Goal: Task Accomplishment & Management: Complete application form

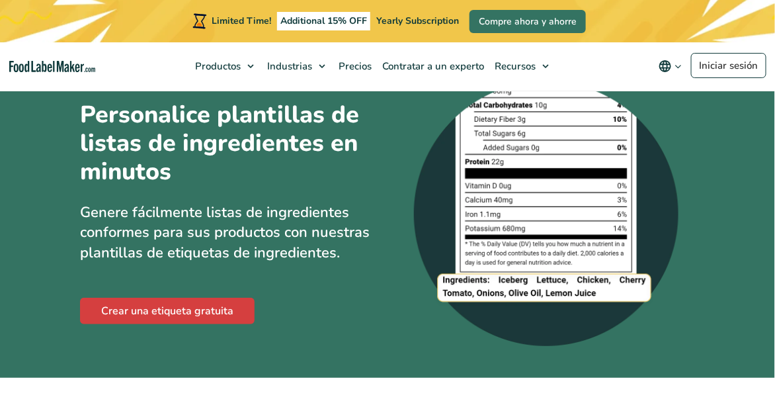
scroll to position [35, 0]
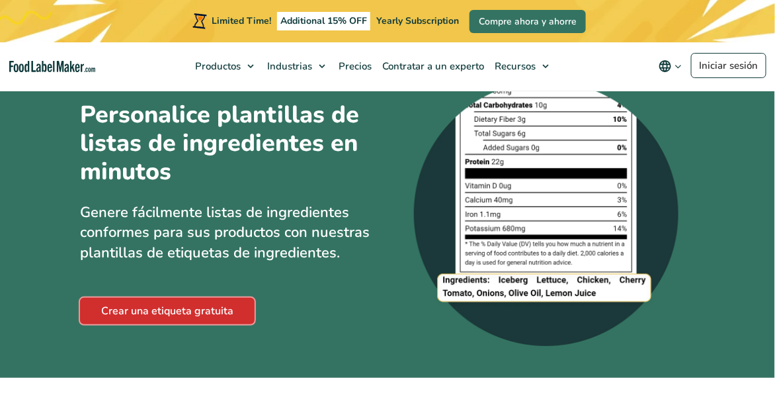
click at [122, 304] on link "Crear una etiqueta gratuita" at bounding box center [167, 311] width 175 height 26
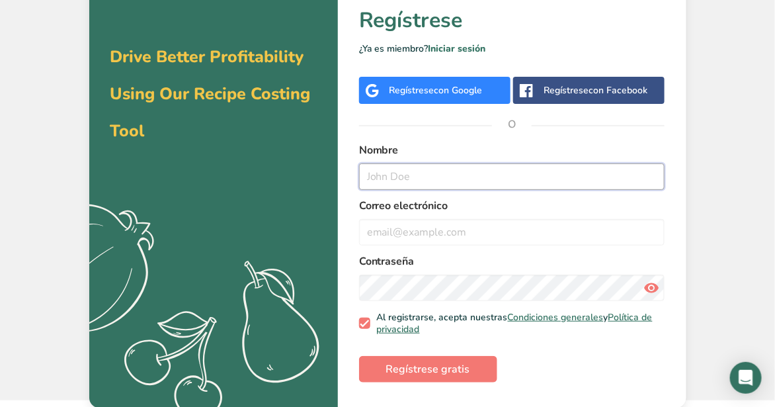
click at [579, 185] on input "text" at bounding box center [512, 176] width 306 height 26
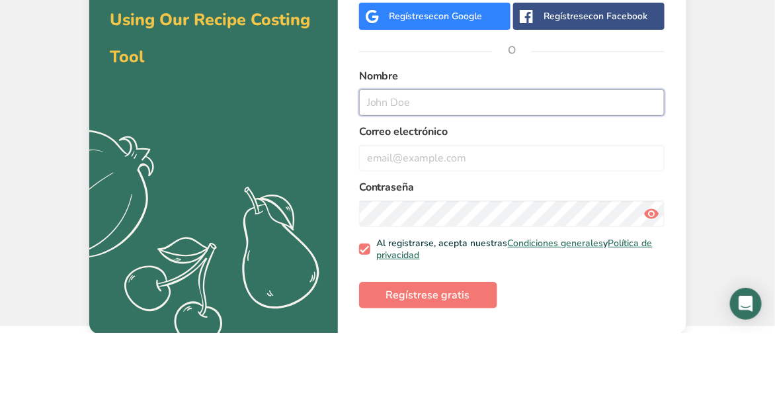
scroll to position [40, 0]
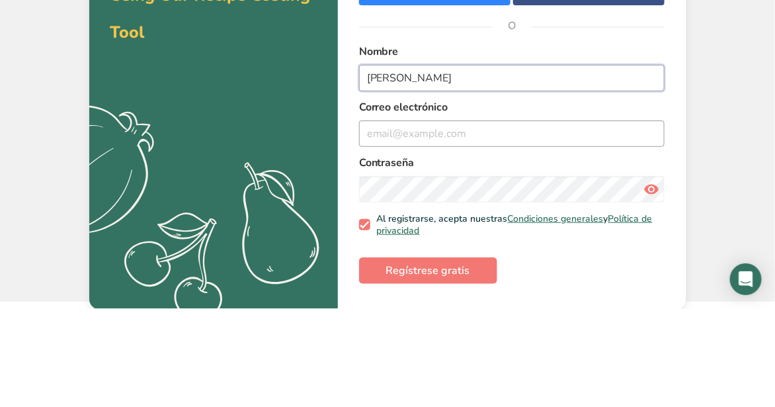
type input "[PERSON_NAME]"
click at [448, 239] on input "email" at bounding box center [512, 232] width 306 height 26
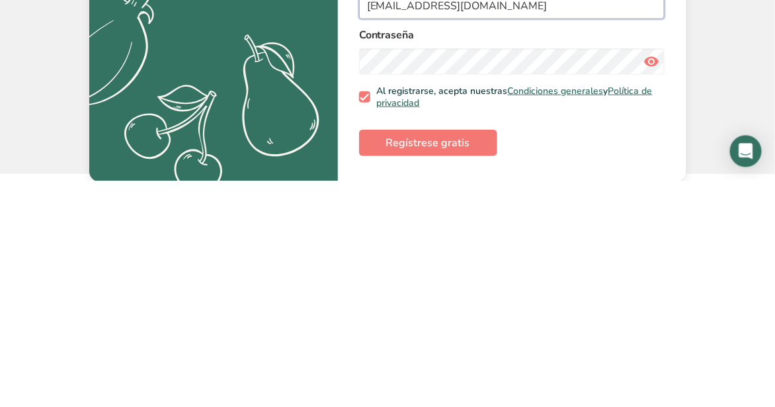
type input "[EMAIL_ADDRESS][DOMAIN_NAME]"
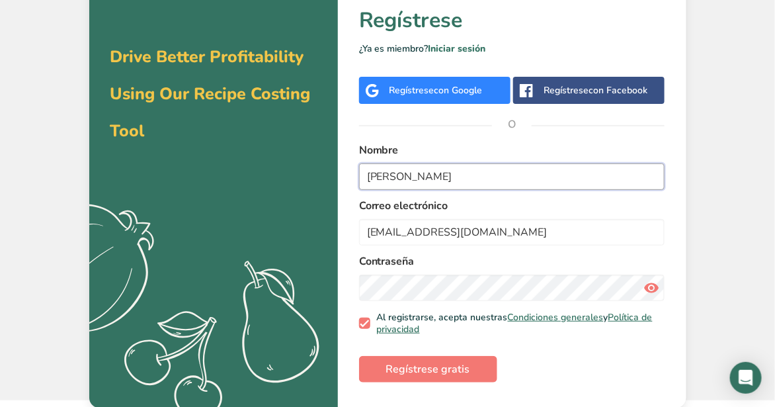
click at [485, 173] on input "María" at bounding box center [512, 176] width 306 height 26
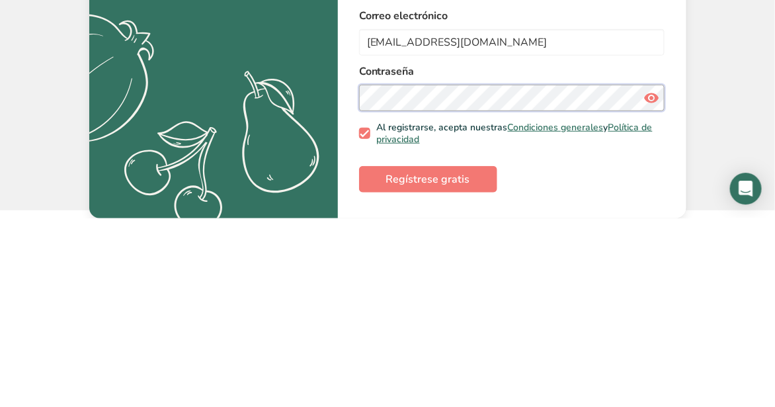
scroll to position [46, 0]
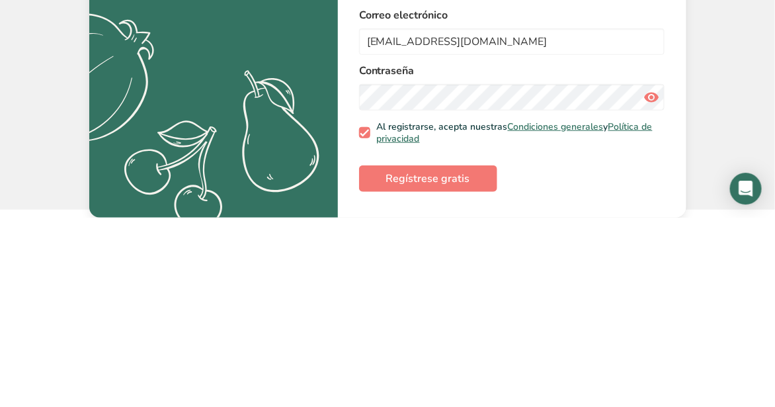
click at [721, 282] on div "Drive Better Profitability Using Our Recipe Costing Tool .a{fill:#f5f3ed;} volv…" at bounding box center [387, 178] width 775 height 440
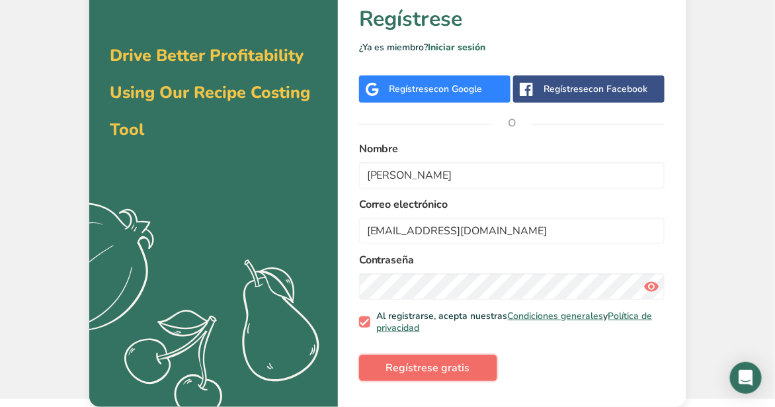
click at [435, 369] on span "Regístrese gratis" at bounding box center [428, 368] width 84 height 16
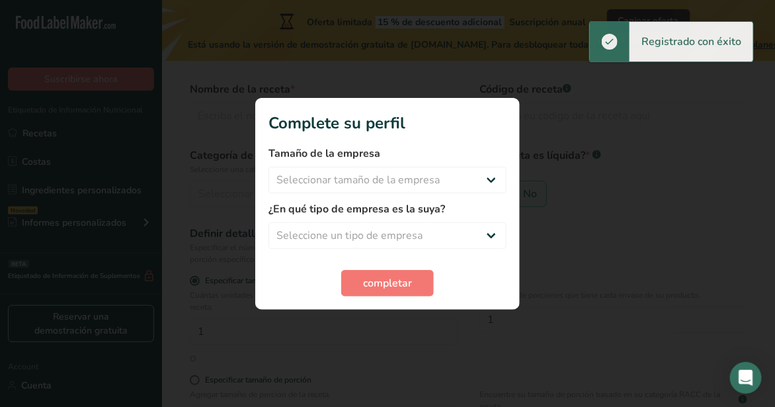
scroll to position [3, 0]
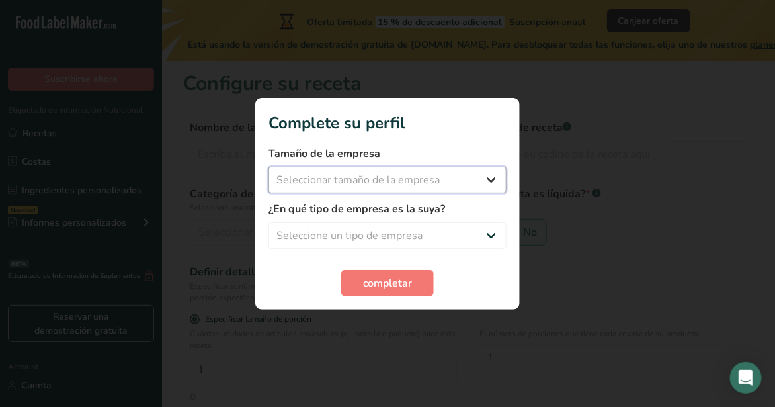
click at [461, 178] on select "Seleccionar tamaño de la empresa Menos de 10 empleados De 10 a 50 empleados De …" at bounding box center [388, 180] width 238 height 26
select select "1"
click at [269, 167] on select "Seleccionar tamaño de la empresa Menos de 10 empleados De 10 a 50 empleados De …" at bounding box center [388, 180] width 238 height 26
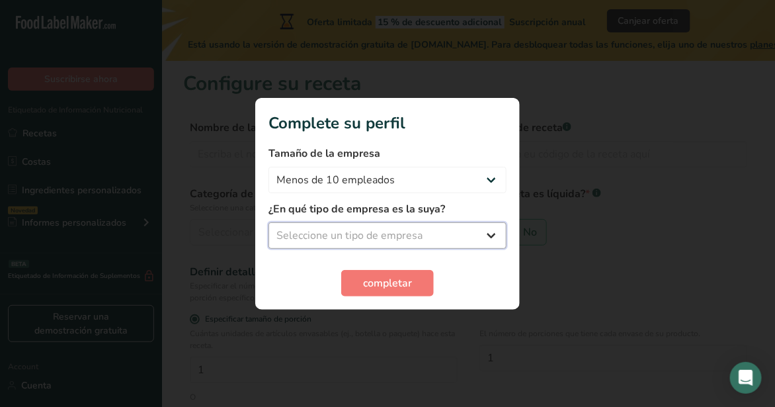
click at [439, 235] on select "Seleccione un tipo de empresa Fabricante de alimentos envasados Restaurante y c…" at bounding box center [388, 235] width 238 height 26
click at [564, 95] on div at bounding box center [387, 203] width 775 height 407
click at [433, 233] on select "Seleccione un tipo de empresa Fabricante de alimentos envasados Restaurante y c…" at bounding box center [388, 235] width 238 height 26
click at [774, 178] on div at bounding box center [387, 203] width 775 height 407
click at [459, 244] on select "Seleccione un tipo de empresa Fabricante de alimentos envasados Restaurante y c…" at bounding box center [388, 235] width 238 height 26
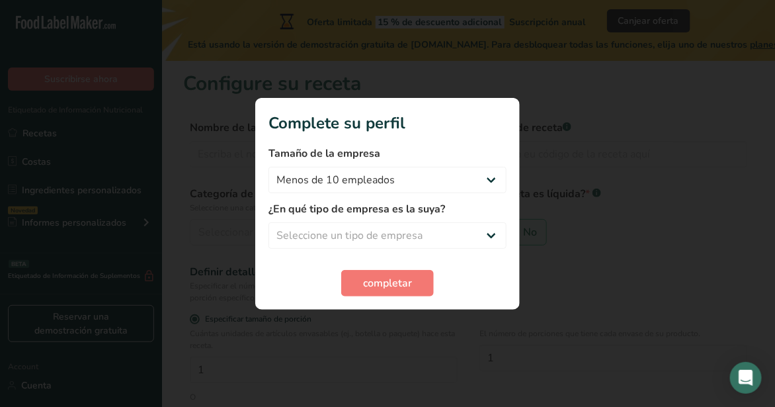
click at [0, 219] on div at bounding box center [387, 203] width 775 height 407
click at [433, 245] on select "Seleccione un tipo de empresa Fabricante de alimentos envasados Restaurante y c…" at bounding box center [388, 235] width 238 height 26
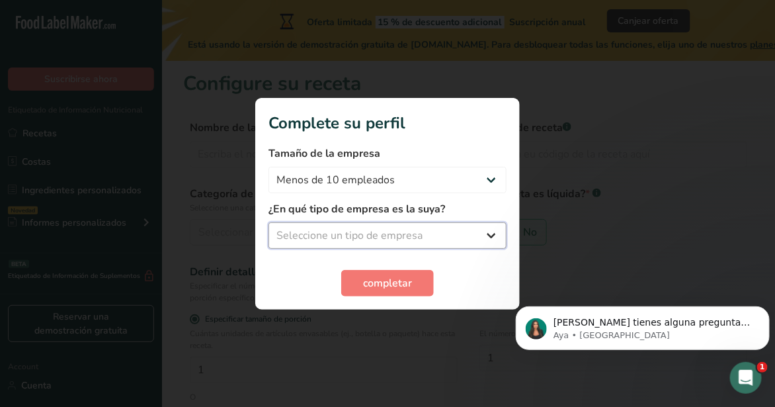
scroll to position [0, 0]
select select "5"
click at [269, 222] on select "Seleccione un tipo de empresa Fabricante de alimentos envasados Restaurante y c…" at bounding box center [388, 235] width 238 height 26
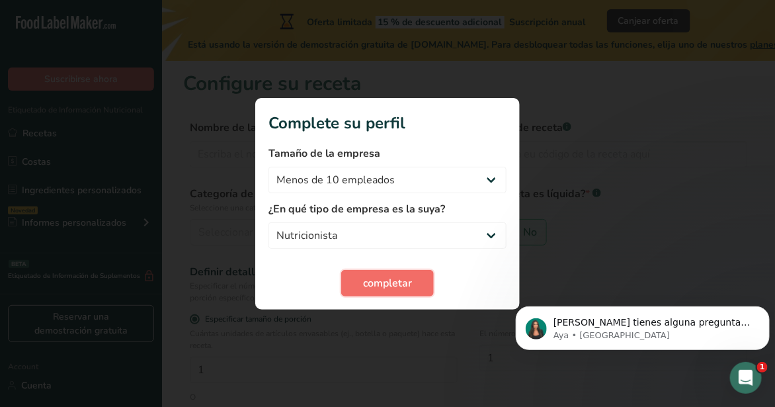
click at [394, 272] on button "completar" at bounding box center [387, 283] width 93 height 26
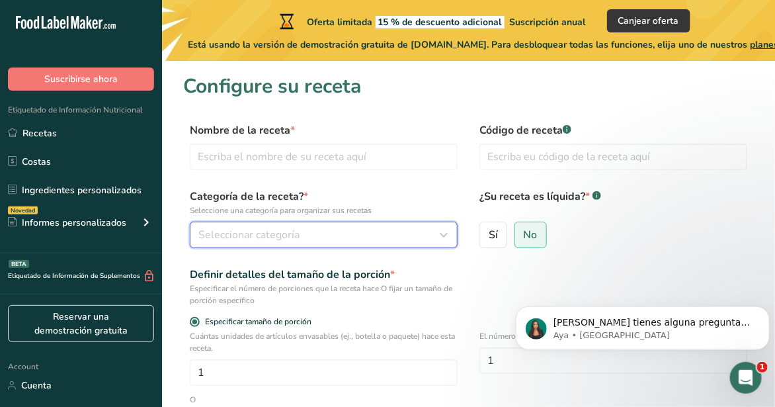
click at [387, 234] on div "Seleccionar categoría" at bounding box center [319, 235] width 243 height 16
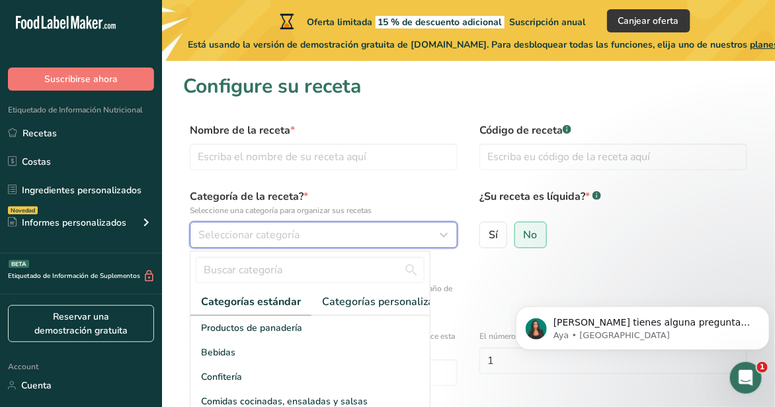
click at [446, 233] on icon "button" at bounding box center [445, 235] width 16 height 24
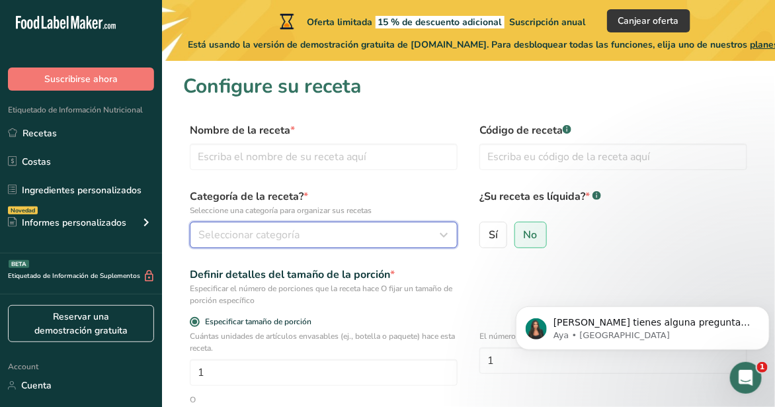
click at [419, 230] on div "Seleccionar categoría" at bounding box center [319, 235] width 243 height 16
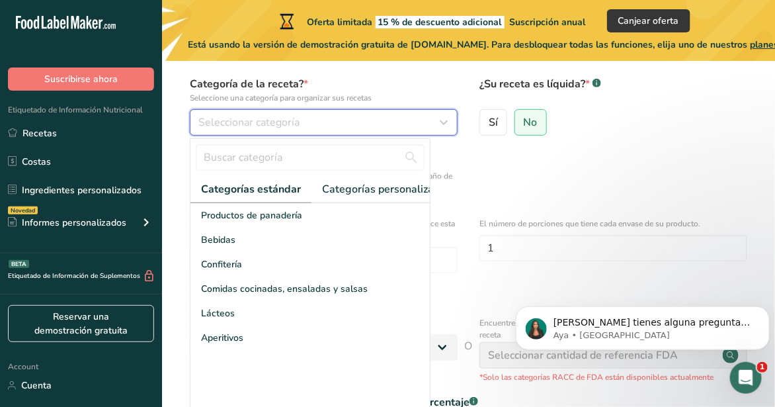
scroll to position [112, 0]
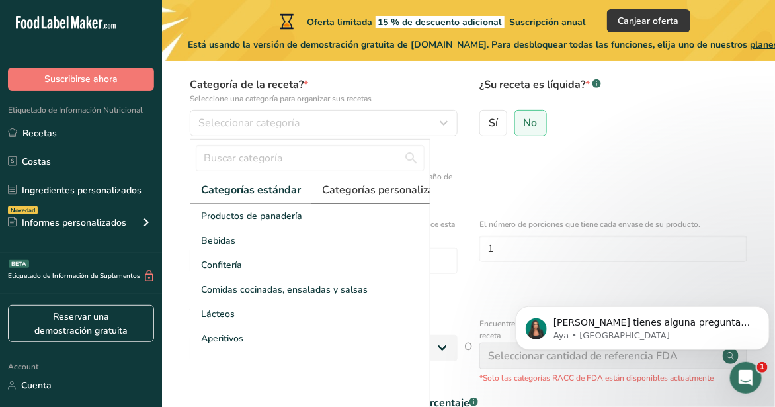
click at [407, 192] on span "Categorías personalizadas .a-a{fill:#347362;}.b-a{fill:#fff;}" at bounding box center [391, 190] width 138 height 16
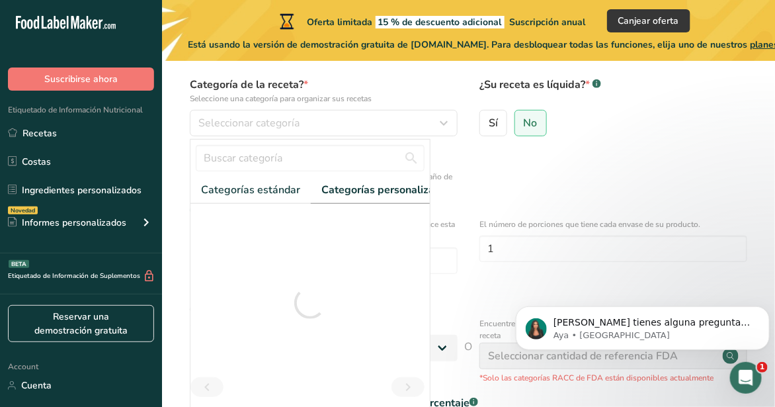
click at [381, 190] on span "Categorías personalizadas .a-a{fill:#347362;}.b-a{fill:#fff;}" at bounding box center [391, 190] width 140 height 16
click at [257, 194] on span "Categorías estándar" at bounding box center [222, 190] width 99 height 16
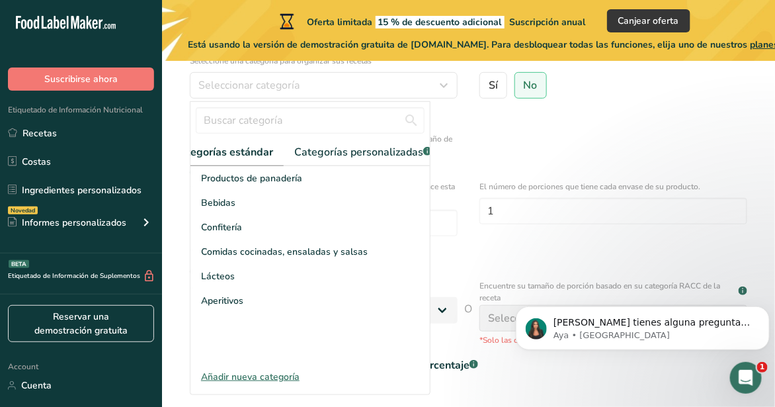
scroll to position [151, 0]
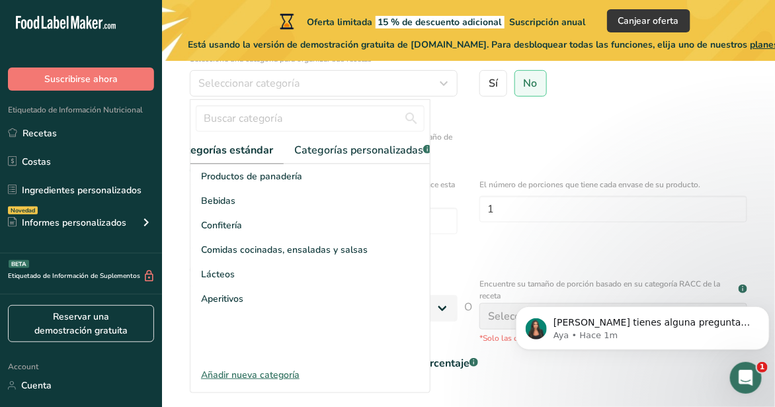
click at [259, 370] on div "Añadir nueva categoría" at bounding box center [309, 375] width 239 height 14
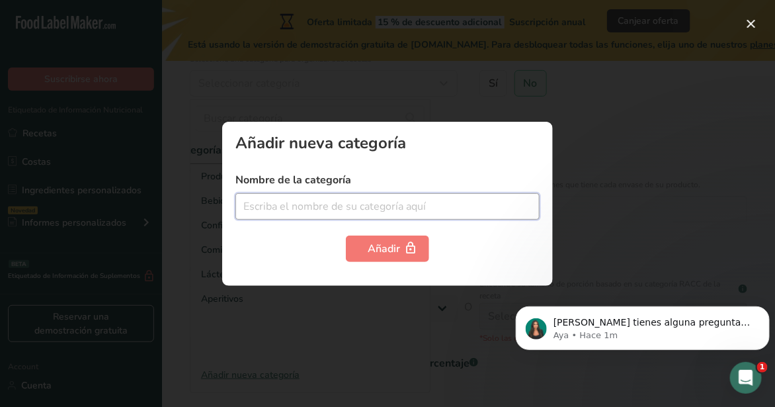
click at [472, 220] on input "text" at bounding box center [387, 206] width 304 height 26
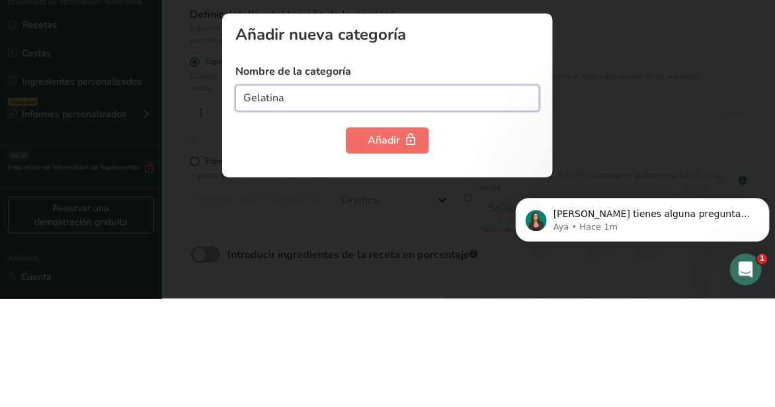
type input "Gelatina"
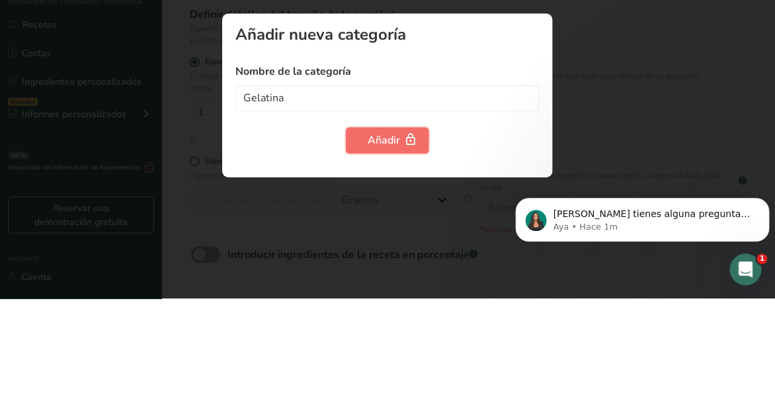
click at [401, 239] on button "Añadir" at bounding box center [387, 248] width 83 height 26
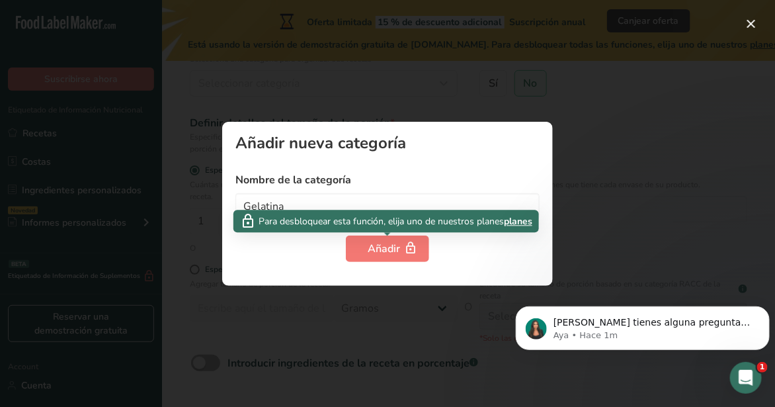
click at [628, 128] on div at bounding box center [387, 203] width 775 height 407
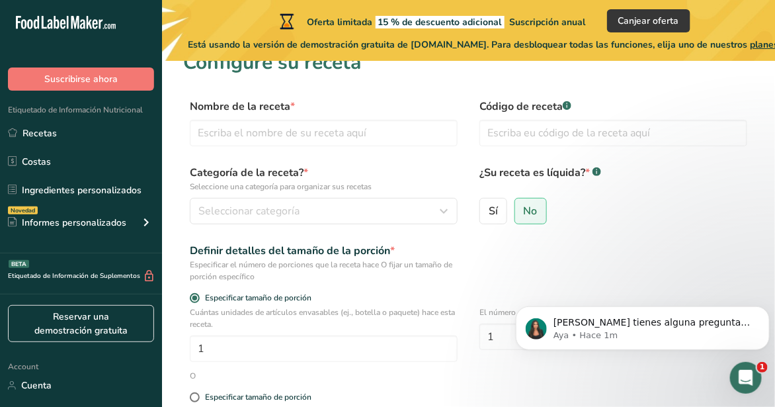
scroll to position [26, 0]
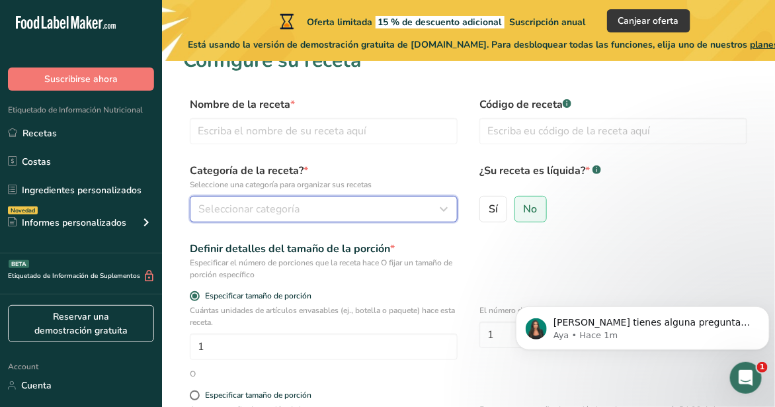
click at [441, 210] on icon "button" at bounding box center [445, 209] width 16 height 24
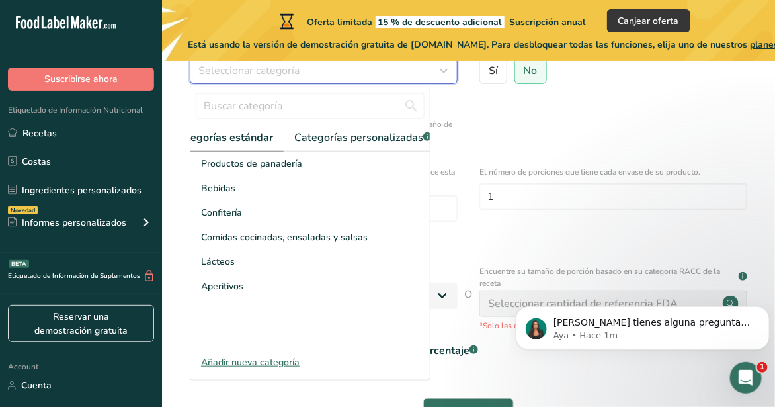
scroll to position [165, 0]
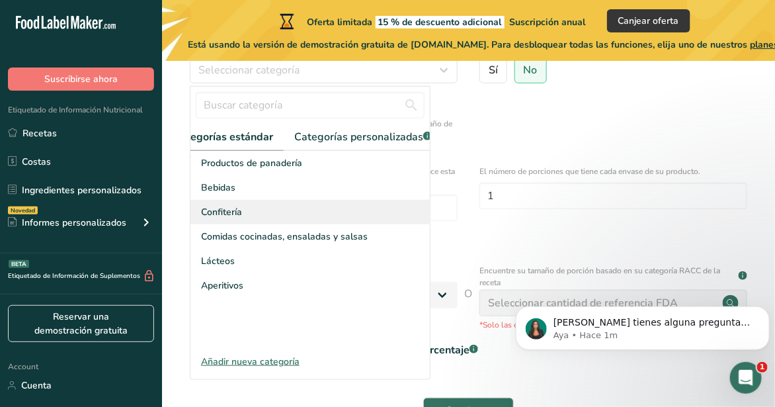
click at [247, 201] on div "Confitería" at bounding box center [309, 212] width 239 height 24
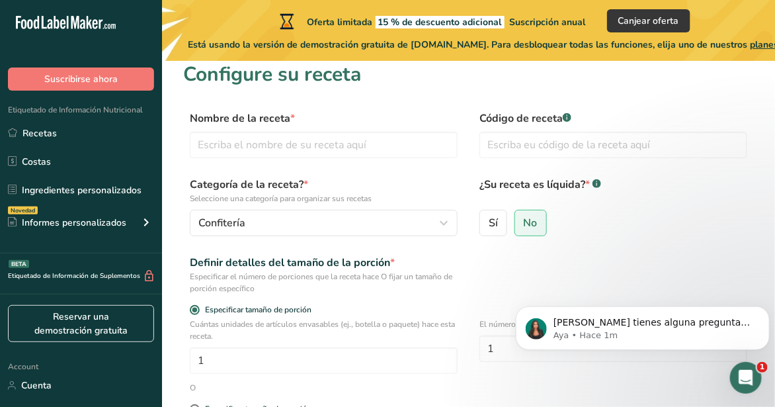
scroll to position [0, 0]
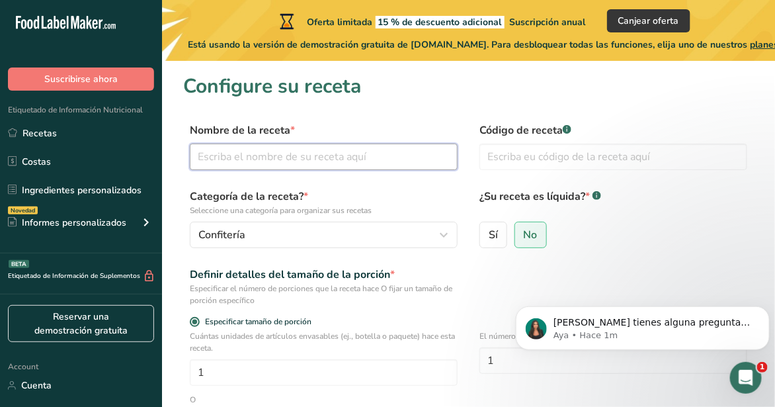
click at [373, 155] on input "text" at bounding box center [324, 157] width 268 height 26
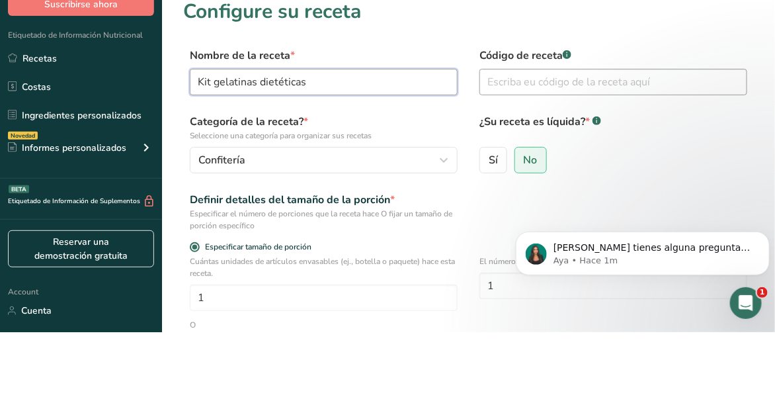
type input "Kit gelatinas dietéticas"
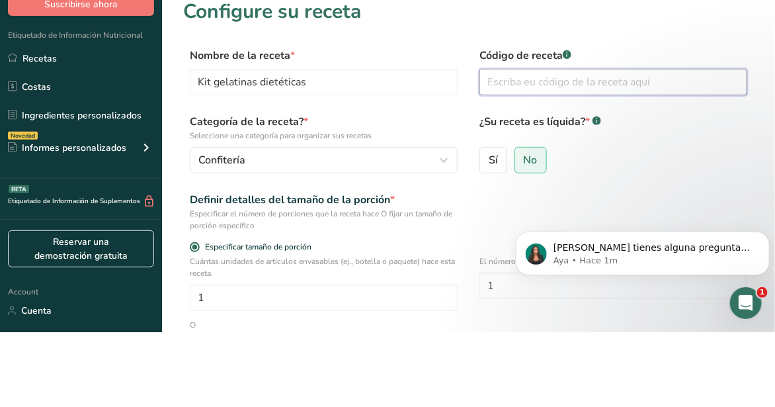
click at [654, 157] on input "text" at bounding box center [614, 157] width 268 height 26
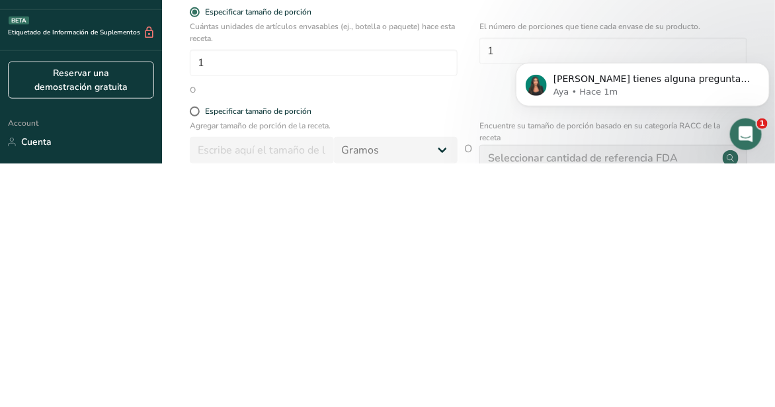
scroll to position [69, 0]
click at [745, 131] on icon "Abrir Intercom Messenger" at bounding box center [743, 132] width 9 height 11
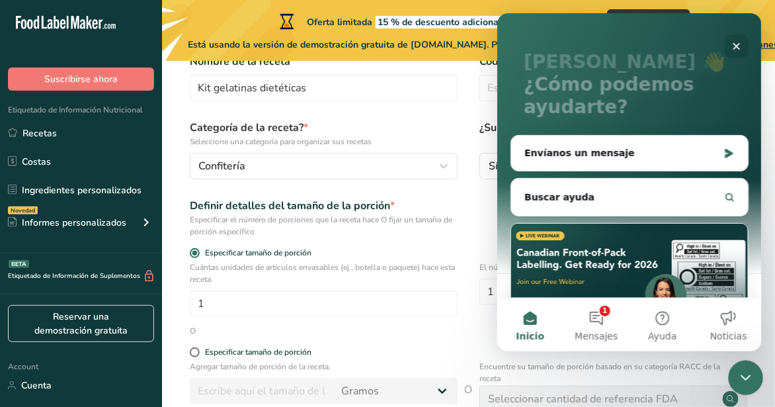
scroll to position [139, 0]
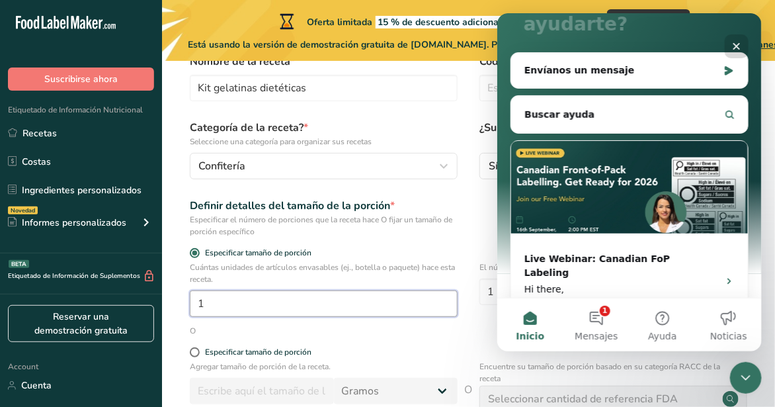
click at [374, 308] on input "1" at bounding box center [324, 303] width 268 height 26
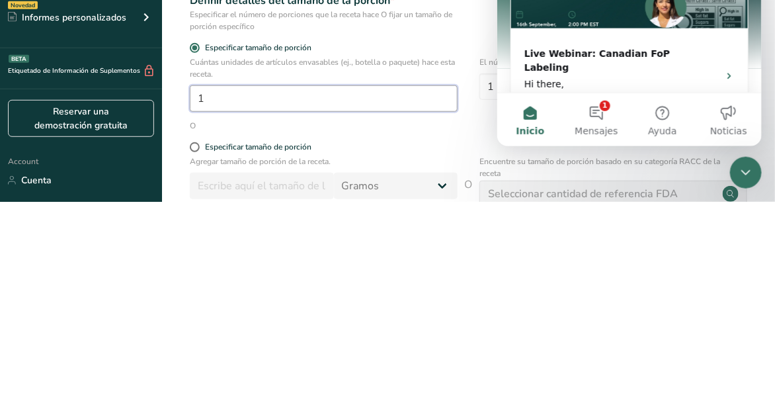
scroll to position [69, 0]
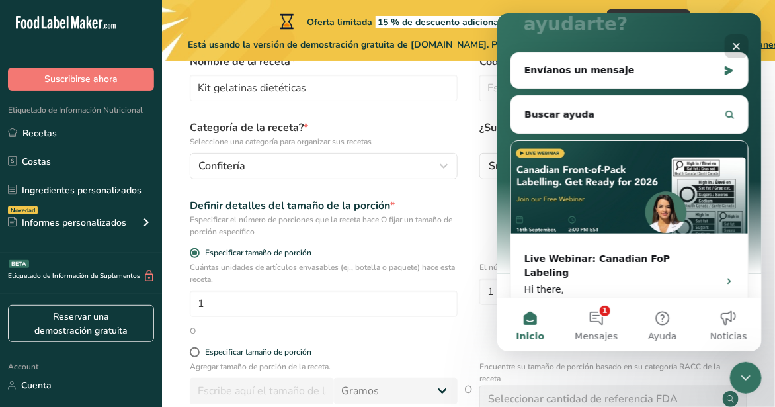
click at [448, 338] on form "Nombre de la receta * Kit gelatinas dietéticas Código de receta .a-a{fill:#3473…" at bounding box center [468, 291] width 571 height 474
click at [745, 46] on div "Cerrar" at bounding box center [736, 46] width 24 height 24
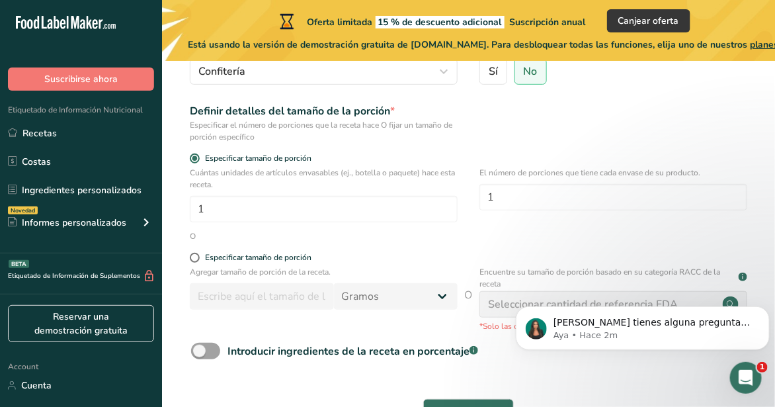
scroll to position [211, 0]
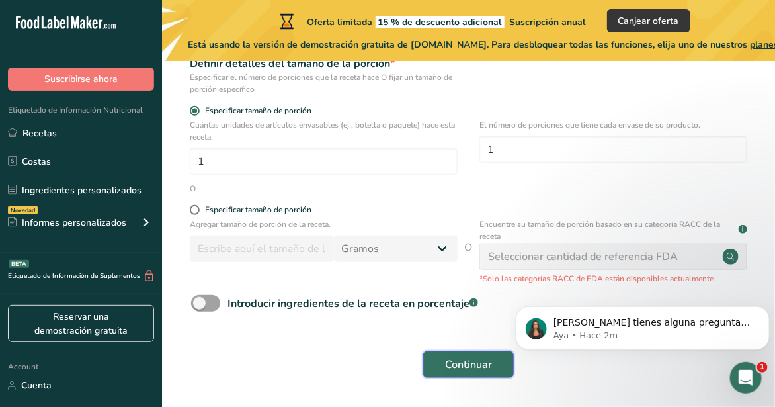
click at [466, 355] on button "Continuar" at bounding box center [468, 364] width 91 height 26
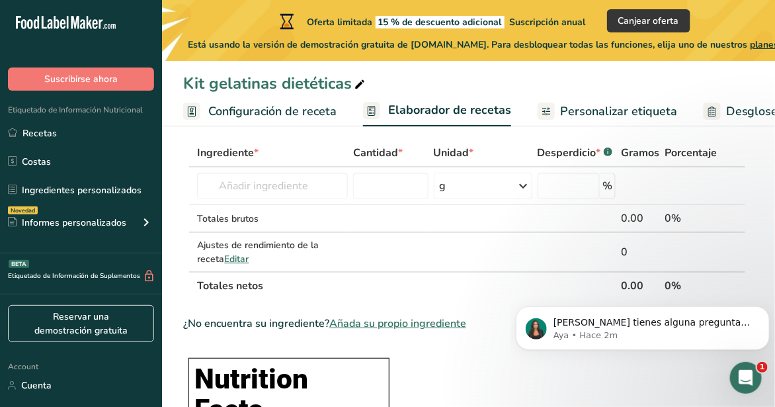
scroll to position [64, 0]
click at [292, 181] on input "text" at bounding box center [272, 186] width 150 height 26
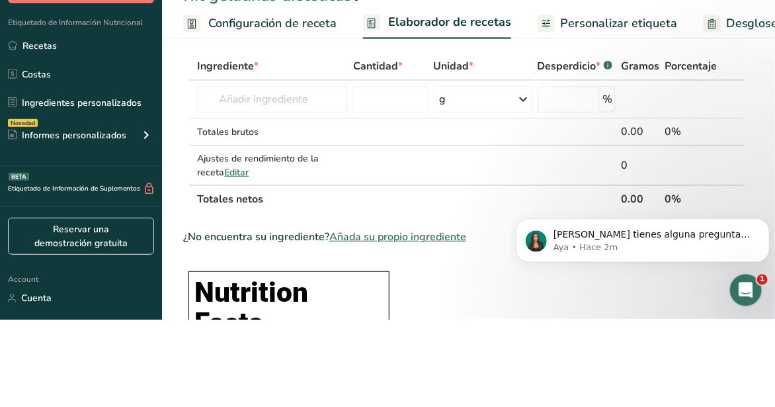
click at [308, 112] on span "Configuración de receta" at bounding box center [272, 112] width 128 height 18
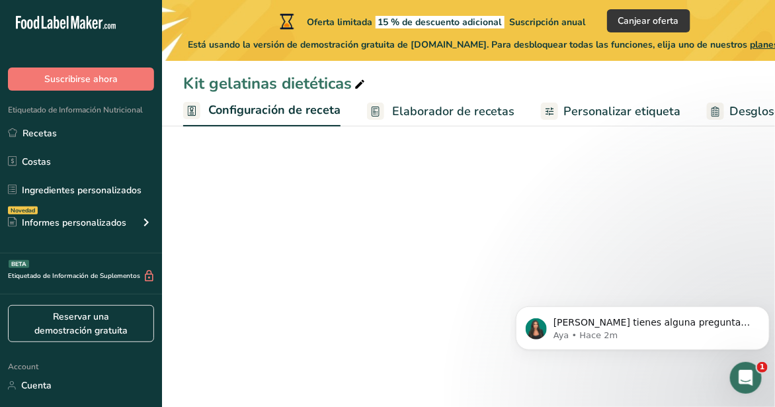
scroll to position [0, 4]
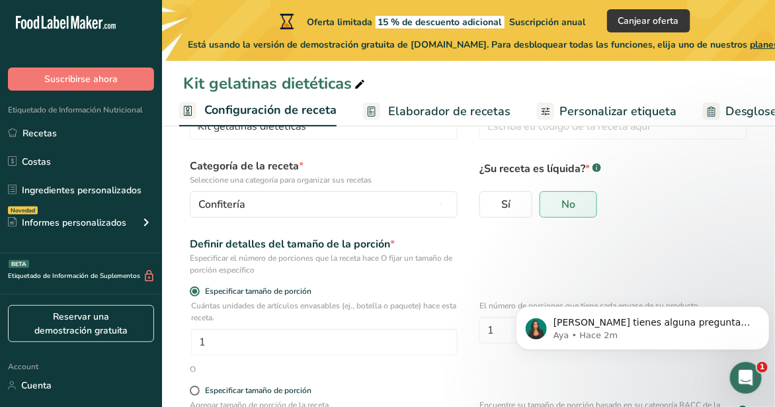
click at [446, 105] on span "Elaborador de recetas" at bounding box center [449, 112] width 122 height 18
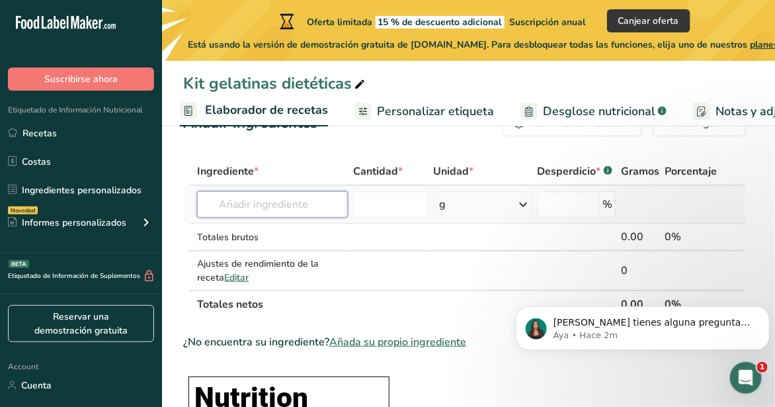
click at [302, 201] on input "text" at bounding box center [272, 204] width 150 height 26
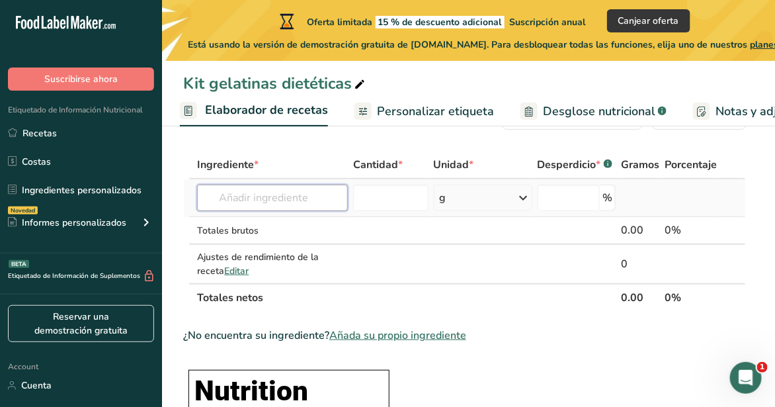
scroll to position [52, 0]
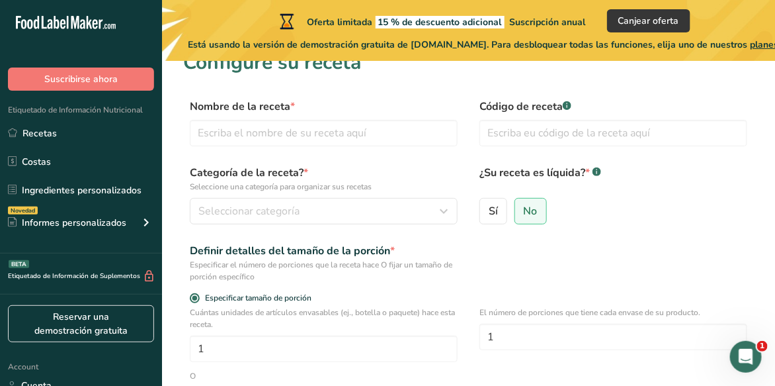
scroll to position [40, 0]
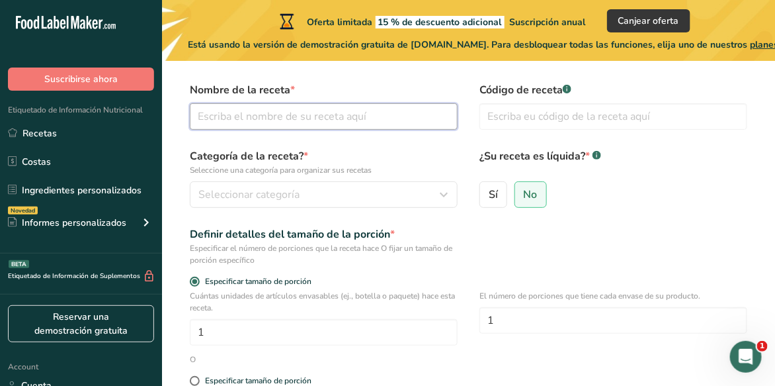
click at [378, 119] on input "text" at bounding box center [324, 116] width 268 height 26
type input "Kit gelatinas dietéticas"
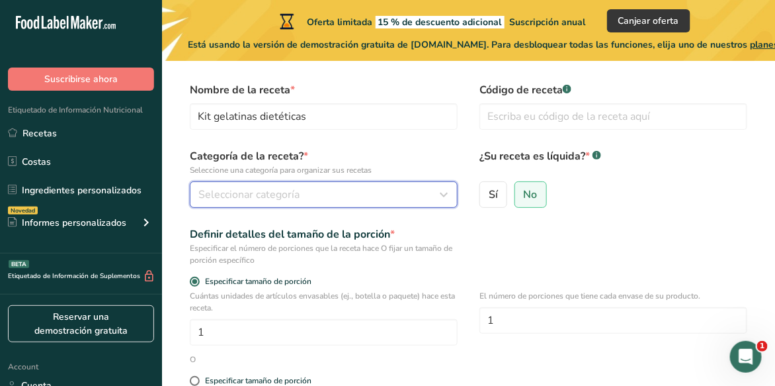
click at [323, 199] on div "Seleccionar categoría" at bounding box center [319, 195] width 243 height 16
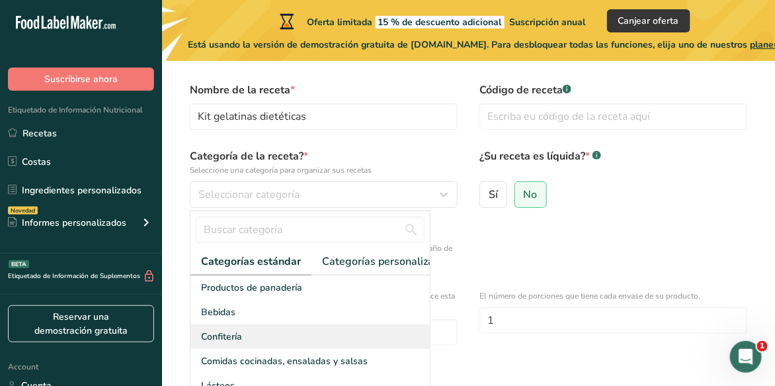
click at [228, 334] on span "Confitería" at bounding box center [221, 336] width 41 height 14
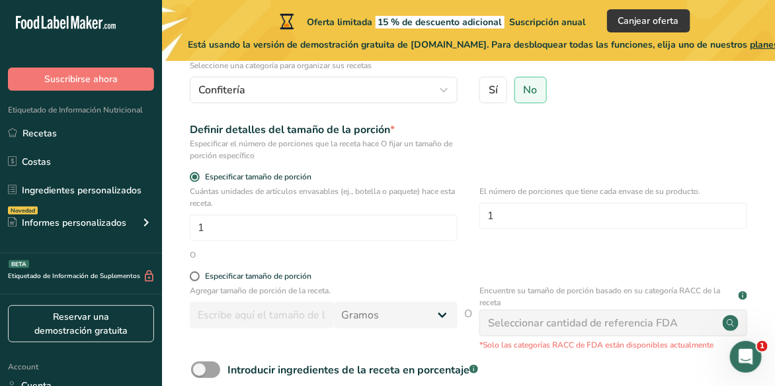
scroll to position [145, 0]
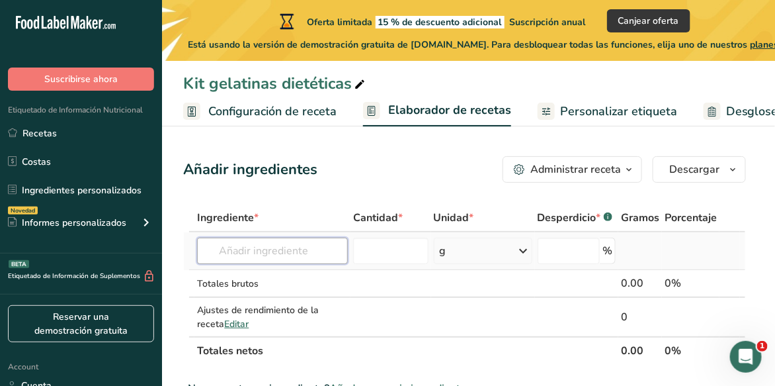
click at [286, 255] on input "text" at bounding box center [272, 250] width 150 height 26
click at [282, 247] on input "text" at bounding box center [272, 250] width 150 height 26
click at [271, 245] on input "text" at bounding box center [272, 250] width 150 height 26
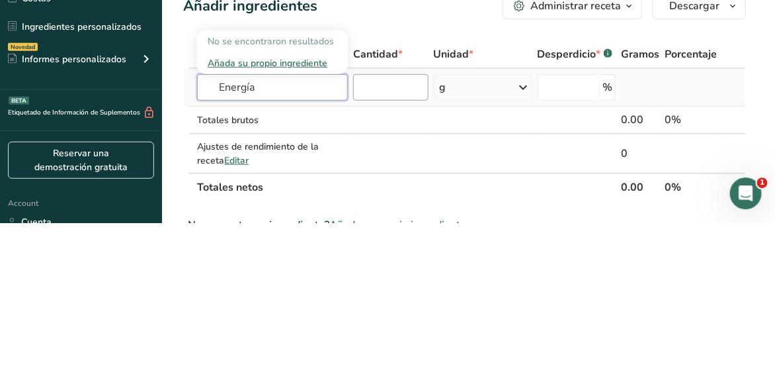
type input "Energía"
click at [391, 245] on input "number" at bounding box center [390, 250] width 75 height 26
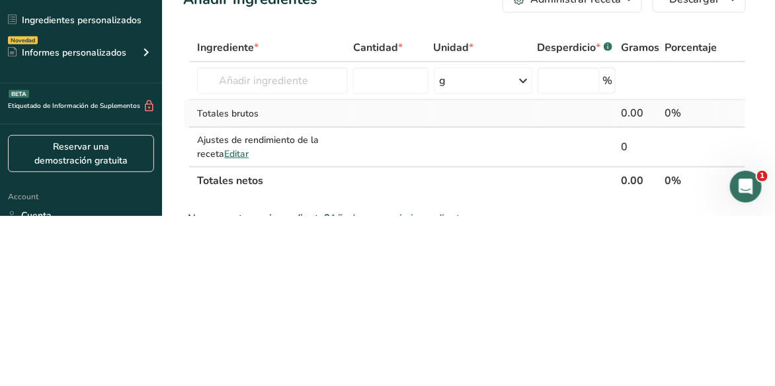
click at [274, 270] on td "Totales brutos" at bounding box center [271, 284] width 155 height 28
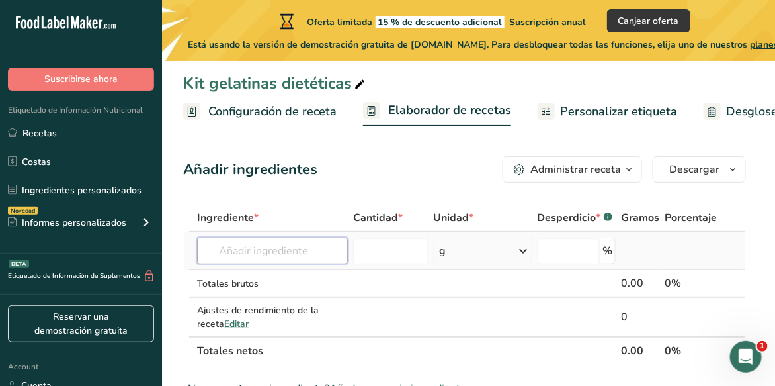
click at [302, 245] on input "text" at bounding box center [272, 250] width 150 height 26
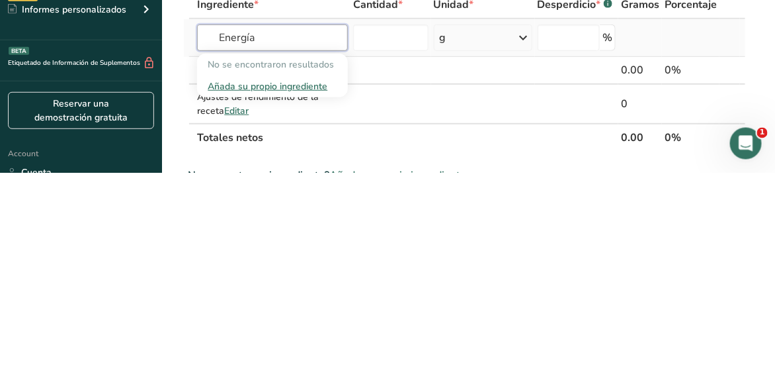
type input "Energía"
click at [271, 298] on div "Añada su propio ingrediente" at bounding box center [272, 299] width 129 height 14
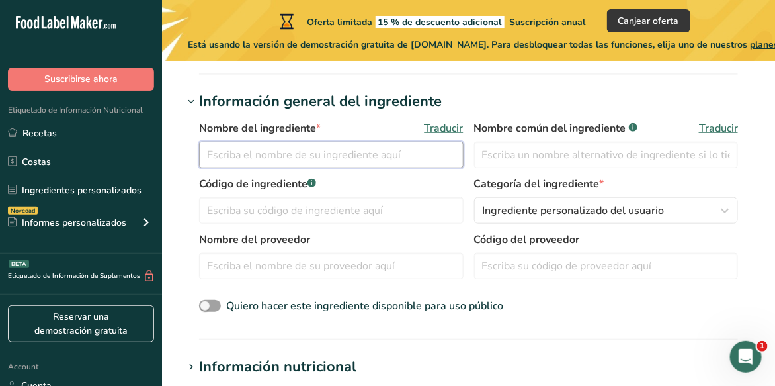
click at [421, 155] on input "text" at bounding box center [331, 155] width 265 height 26
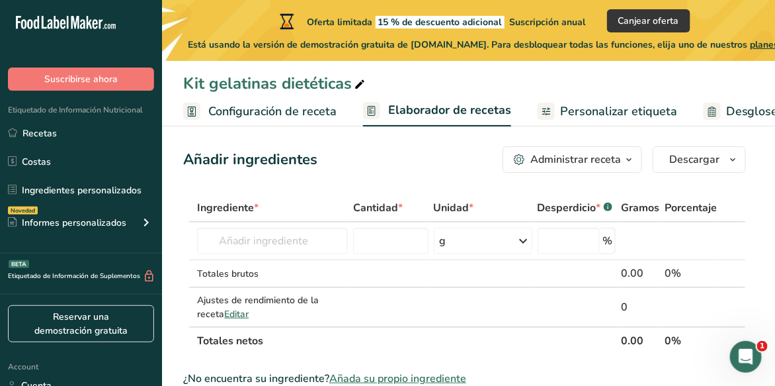
scroll to position [9, 0]
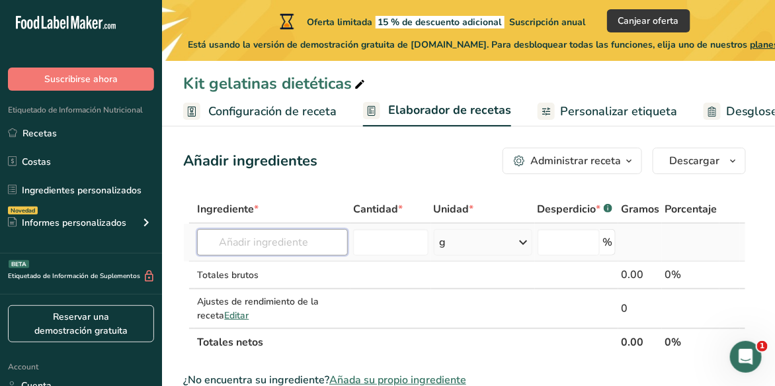
click at [288, 230] on input "text" at bounding box center [272, 242] width 150 height 26
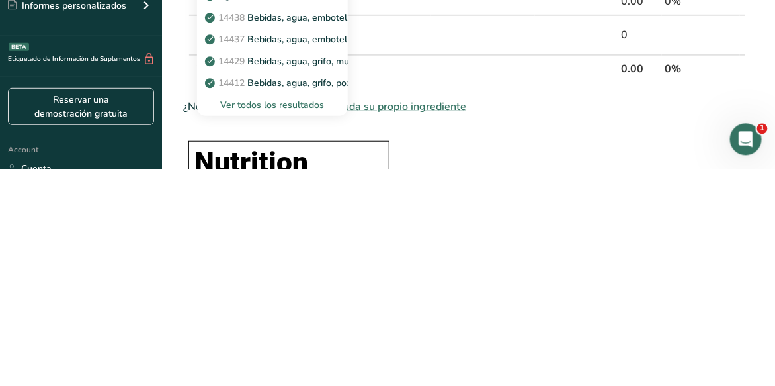
scroll to position [65, 0]
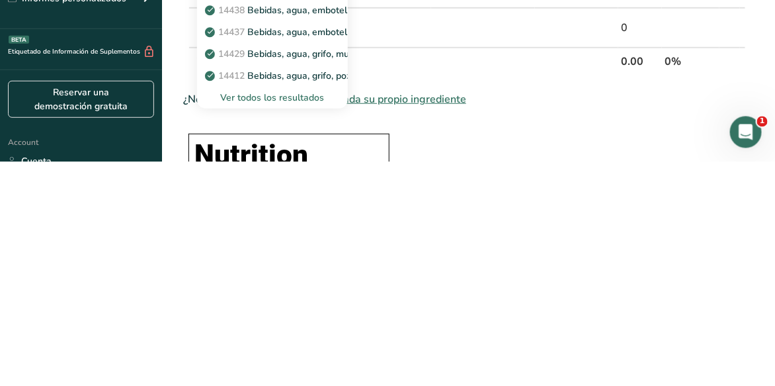
type input "Agua"
click at [296, 323] on div "Ver todos los resultados" at bounding box center [272, 322] width 129 height 14
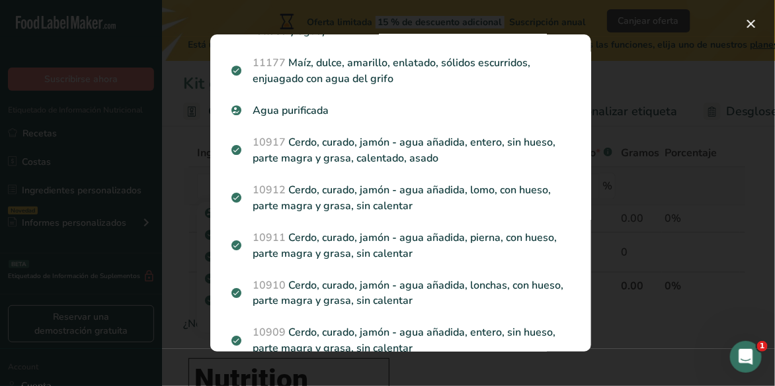
scroll to position [487, 0]
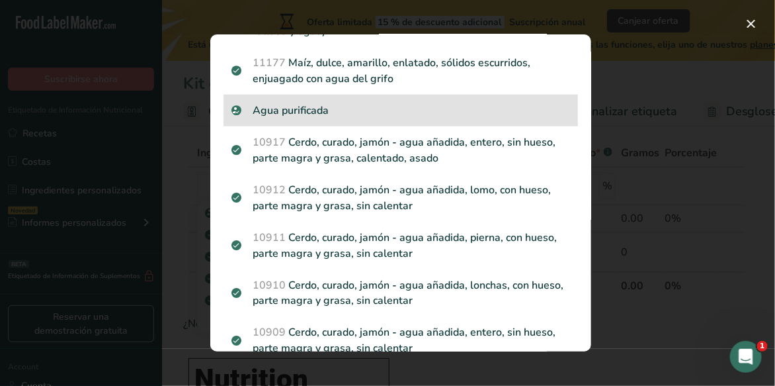
click at [304, 103] on p "Agua purificada" at bounding box center [400, 111] width 339 height 16
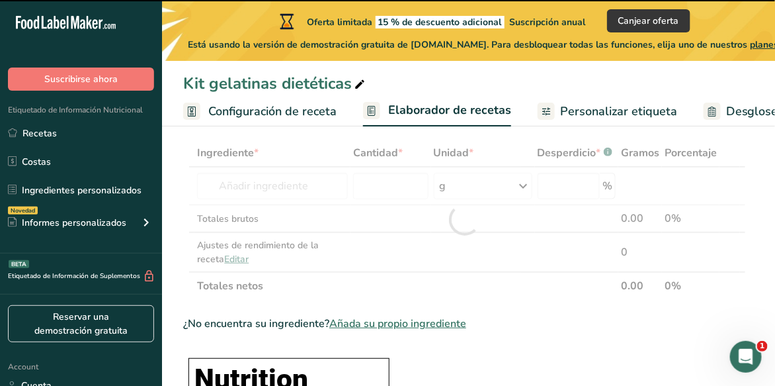
type input "0"
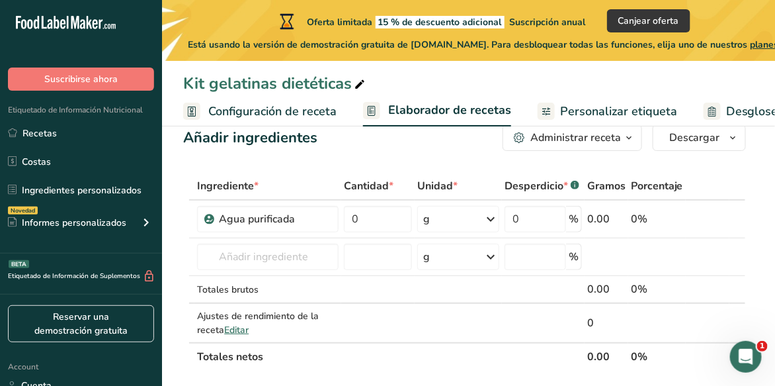
scroll to position [46, 0]
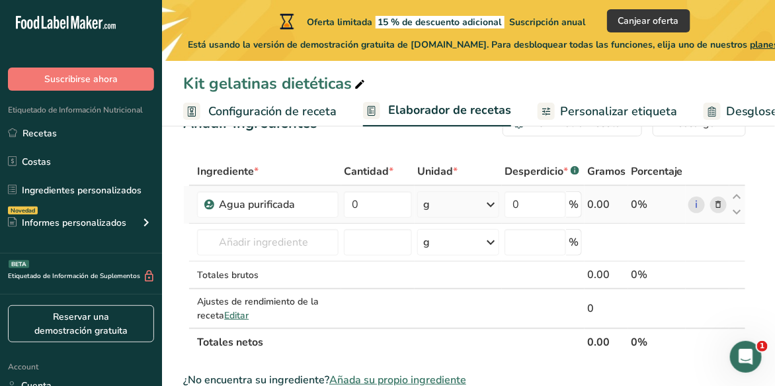
click at [483, 202] on div "g" at bounding box center [458, 204] width 82 height 26
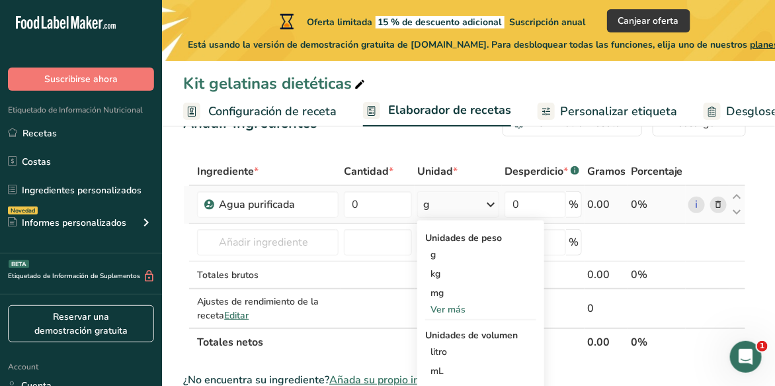
scroll to position [33, 0]
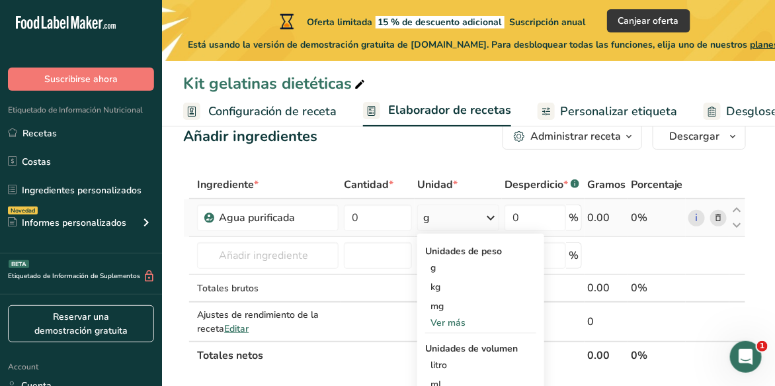
click at [599, 216] on div "0.00" at bounding box center [606, 218] width 38 height 16
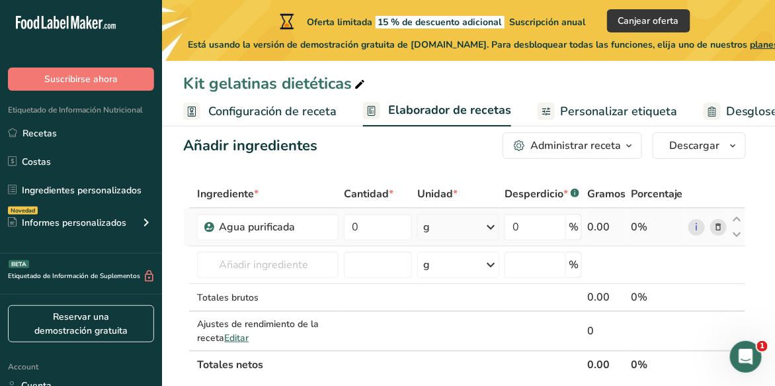
scroll to position [0, 0]
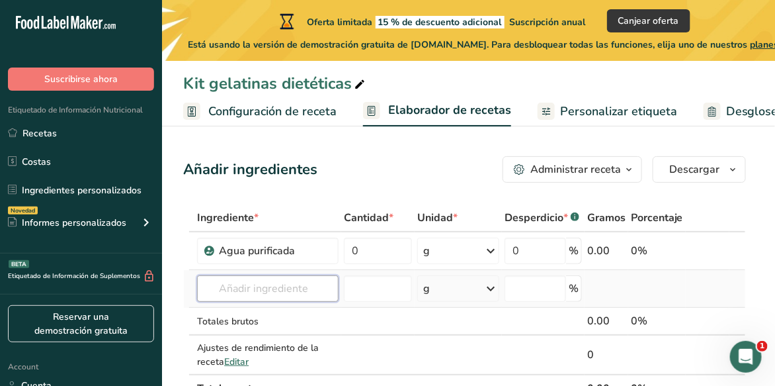
click at [259, 286] on input "text" at bounding box center [268, 288] width 142 height 26
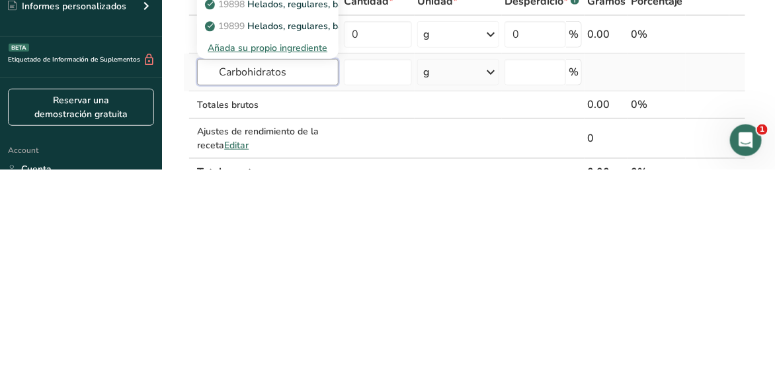
type input "Carbohidratos"
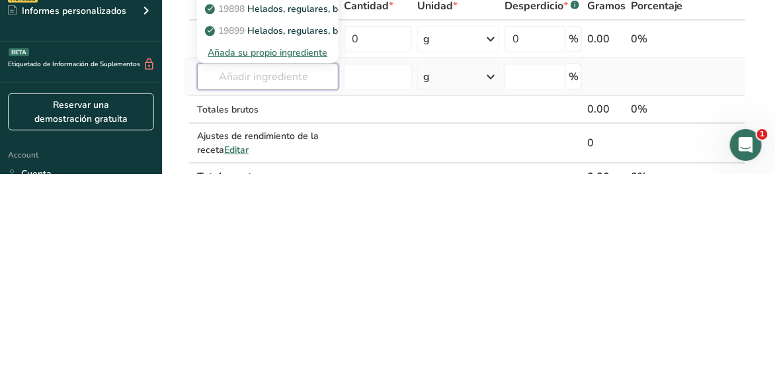
click at [297, 287] on input "text" at bounding box center [268, 288] width 142 height 26
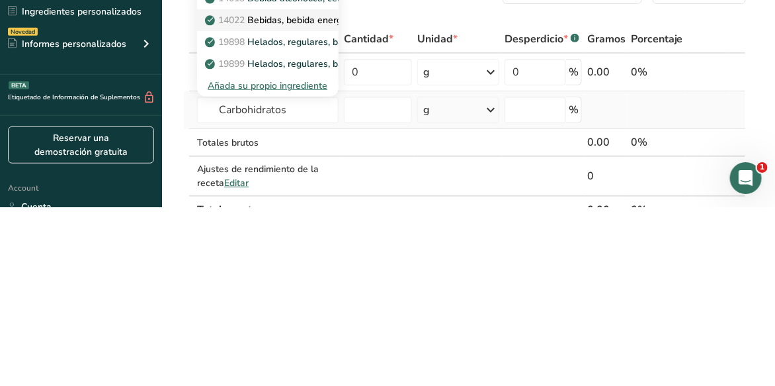
click at [290, 194] on p "14022 Bebidas, bebida energética MONSTER, baja en carbohidratos" at bounding box center [357, 199] width 299 height 14
type input "Beverages, MONSTER energy drink, low carb"
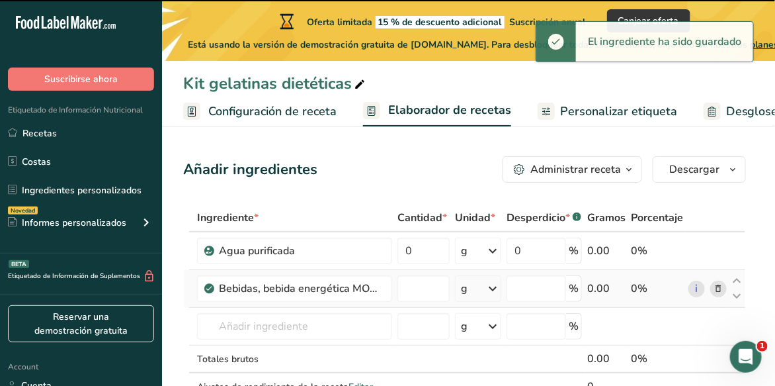
type input "0"
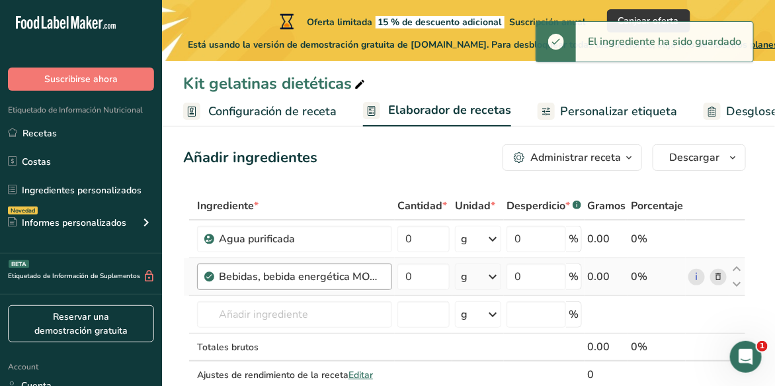
click at [366, 275] on div "Bebidas, bebida energética MONSTER, baja en carbohidratos" at bounding box center [301, 277] width 165 height 16
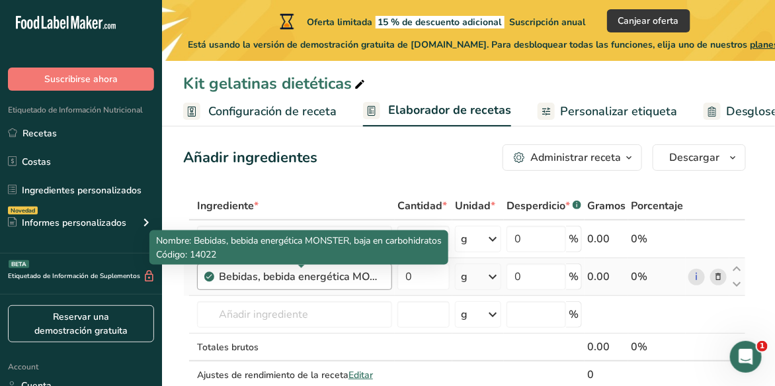
click at [333, 271] on div "Bebidas, bebida energética MONSTER, baja en carbohidratos" at bounding box center [301, 277] width 165 height 16
click at [331, 271] on div "Bebidas, bebida energética MONSTER, baja en carbohidratos" at bounding box center [301, 277] width 165 height 16
click at [370, 274] on div "Bebidas, bebida energética MONSTER, baja en carbohidratos" at bounding box center [301, 277] width 165 height 16
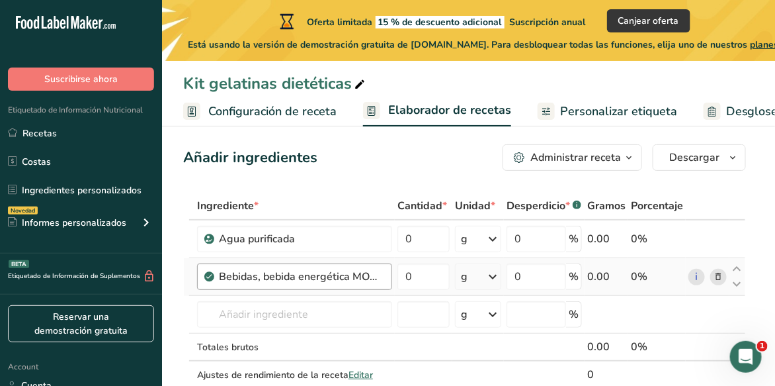
click at [373, 271] on div "Bebidas, bebida energética MONSTER, baja en carbohidratos" at bounding box center [301, 277] width 165 height 16
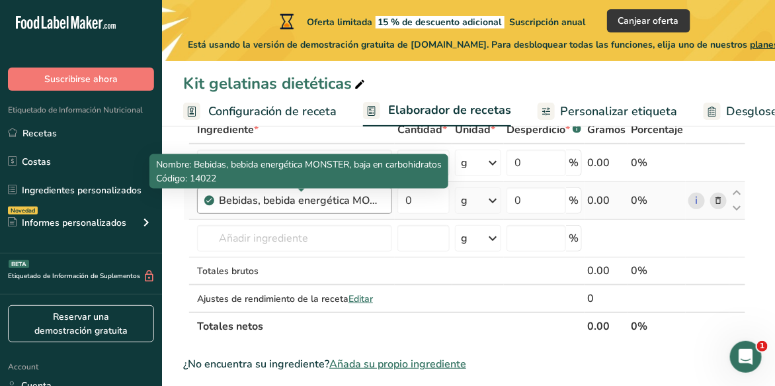
scroll to position [84, 0]
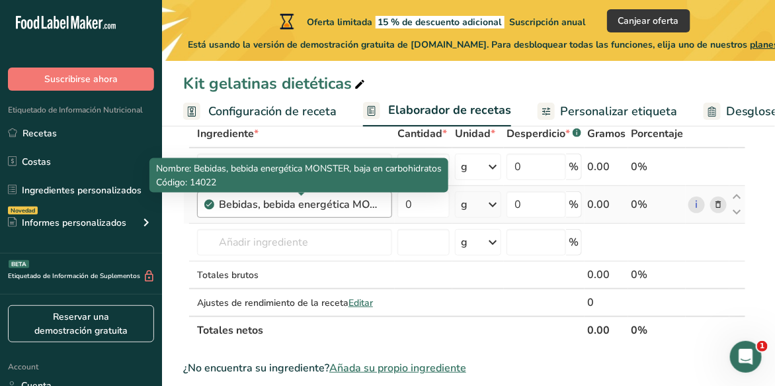
click at [222, 199] on div "Bebidas, bebida energética MONSTER, baja en carbohidratos" at bounding box center [301, 204] width 165 height 16
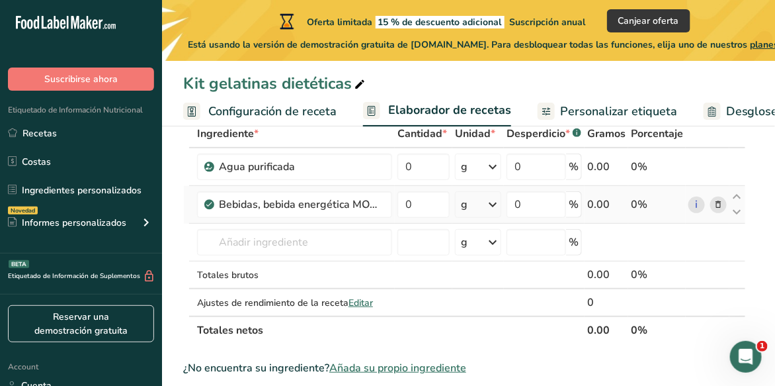
click at [207, 203] on icon at bounding box center [210, 204] width 8 height 12
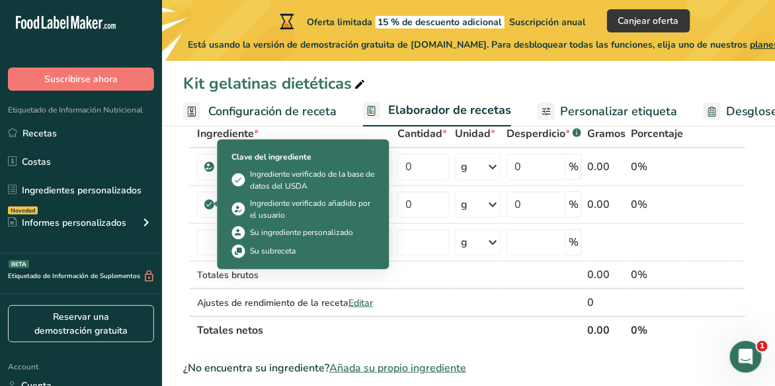
click at [291, 206] on div "Ingrediente verificado añadido por el usuario" at bounding box center [313, 209] width 124 height 24
click at [208, 203] on icon at bounding box center [210, 204] width 8 height 12
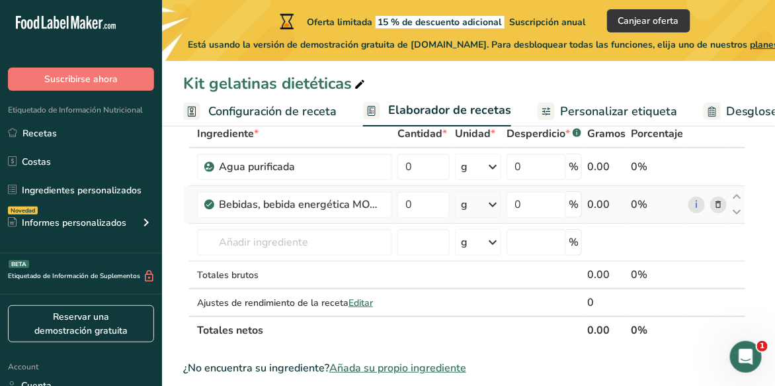
click at [722, 206] on icon at bounding box center [718, 205] width 9 height 14
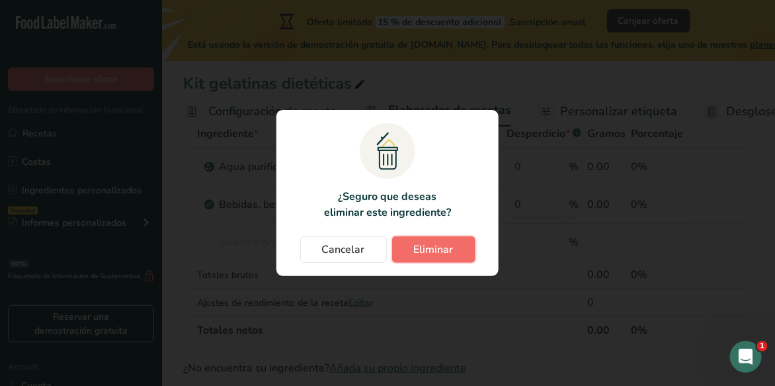
click at [415, 257] on span "Eliminar" at bounding box center [434, 249] width 40 height 16
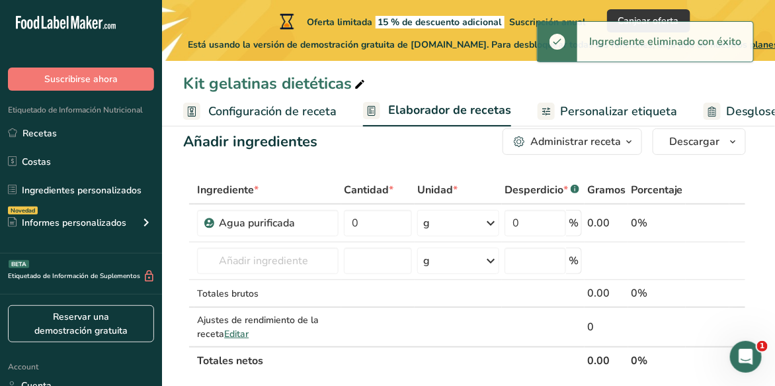
scroll to position [22, 0]
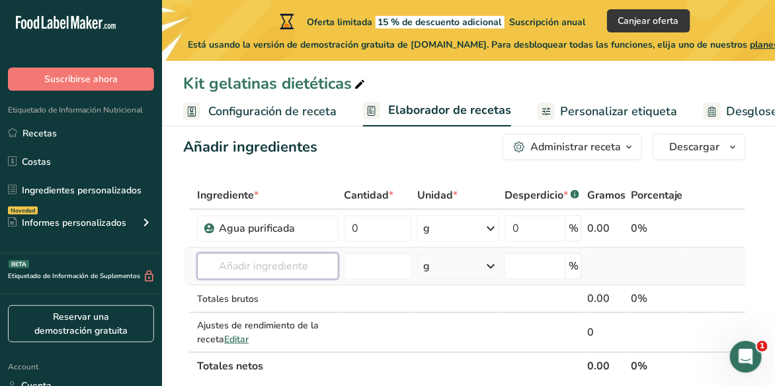
click at [257, 260] on input "text" at bounding box center [268, 266] width 142 height 26
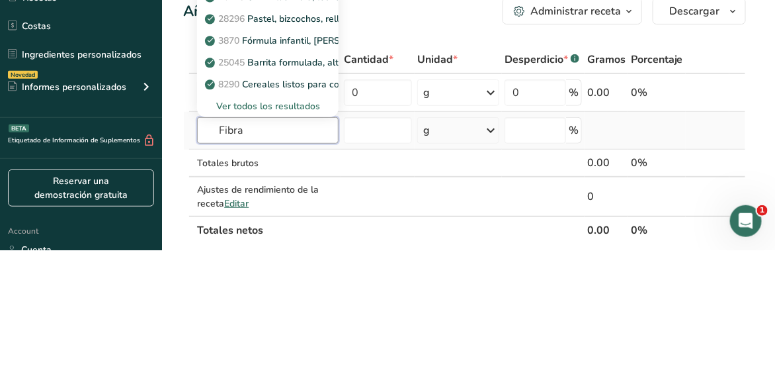
type input "Fibra"
click at [298, 235] on div "Ver todos los resultados" at bounding box center [268, 242] width 120 height 14
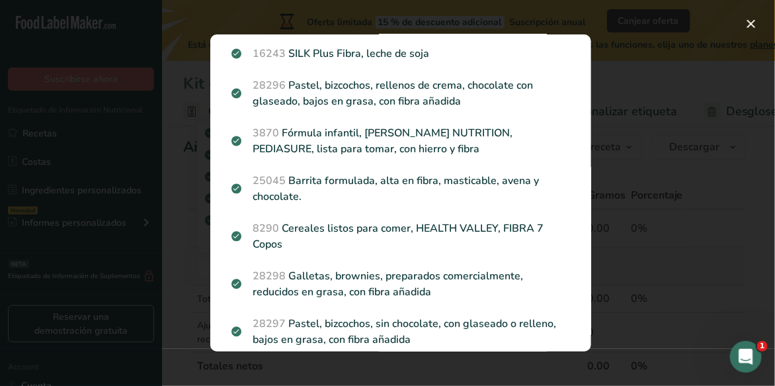
scroll to position [0, 0]
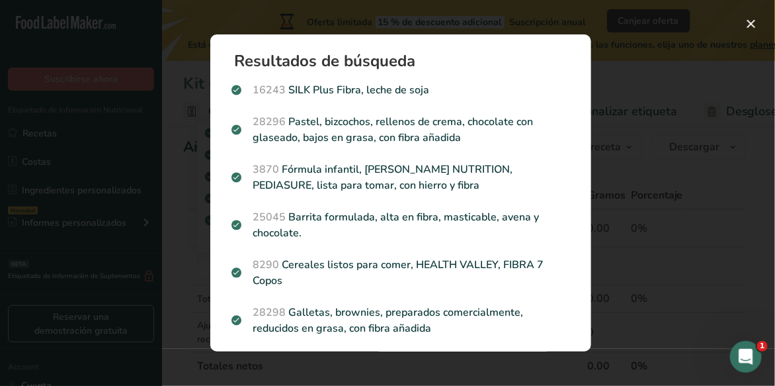
click at [628, 192] on div "Search results modal" at bounding box center [387, 193] width 775 height 386
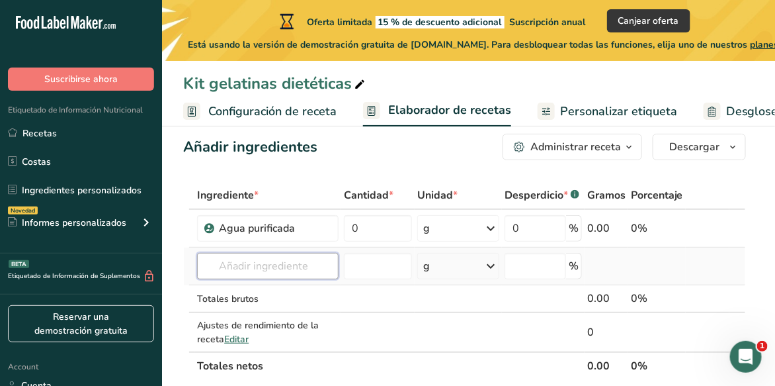
click at [287, 269] on input "text" at bounding box center [268, 266] width 142 height 26
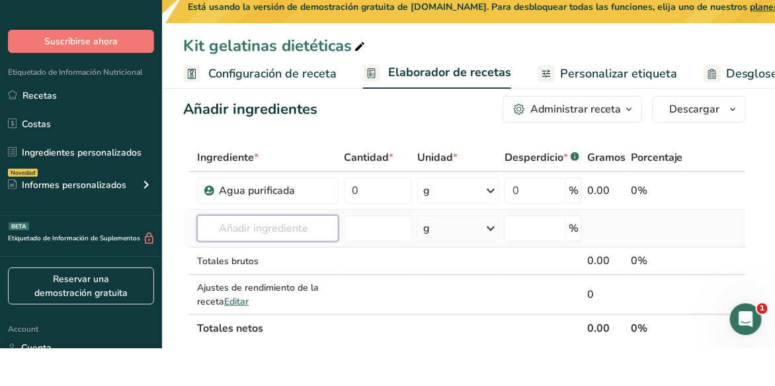
scroll to position [22, 0]
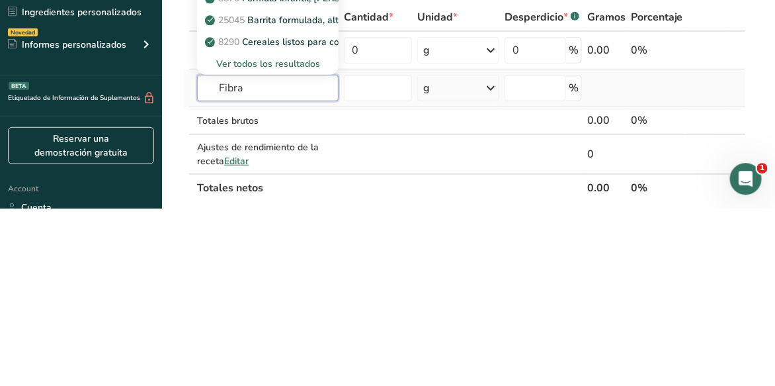
type input "Fibra"
click at [290, 237] on div "Ver todos los resultados" at bounding box center [268, 242] width 120 height 14
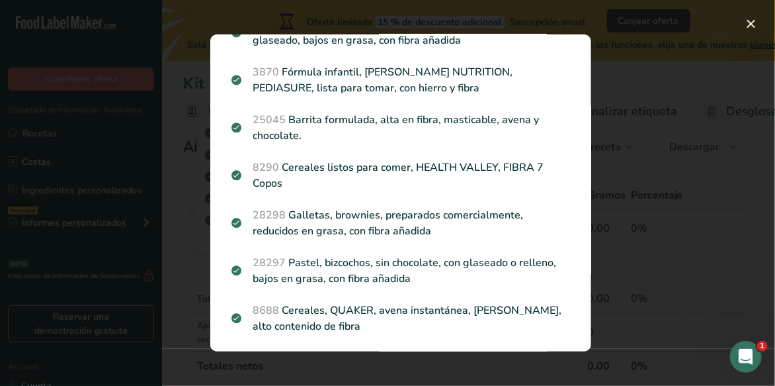
scroll to position [97, 0]
click at [698, 298] on div "Search results modal" at bounding box center [387, 193] width 775 height 386
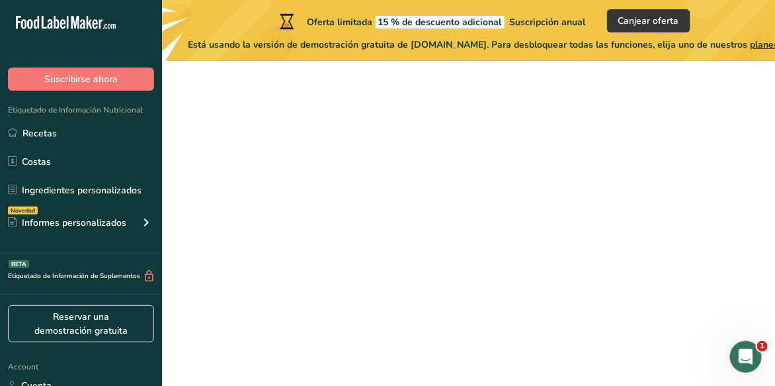
scroll to position [145, 0]
